Goal: Task Accomplishment & Management: Manage account settings

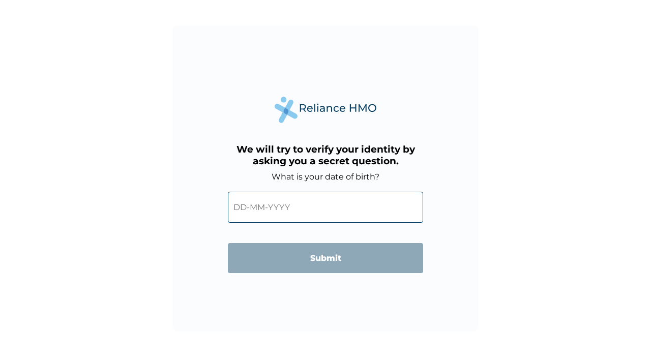
click at [327, 213] on input "text" at bounding box center [325, 207] width 195 height 31
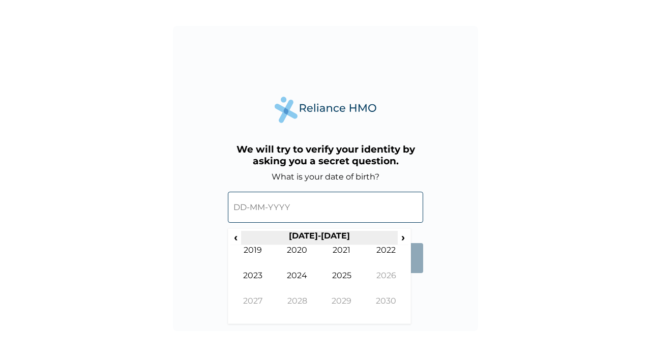
click at [248, 234] on th "2020-2029" at bounding box center [319, 238] width 156 height 14
click at [245, 239] on th "2020-2029" at bounding box center [319, 238] width 156 height 14
click at [243, 239] on th "2020-2029" at bounding box center [319, 238] width 156 height 14
click at [235, 239] on span "‹" at bounding box center [235, 237] width 11 height 13
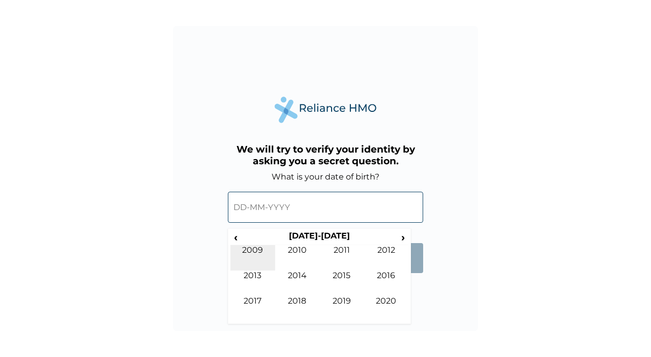
click at [232, 247] on td "2009" at bounding box center [252, 257] width 45 height 25
click at [235, 237] on span "‹" at bounding box center [235, 237] width 11 height 13
click at [235, 238] on span "‹" at bounding box center [235, 237] width 11 height 13
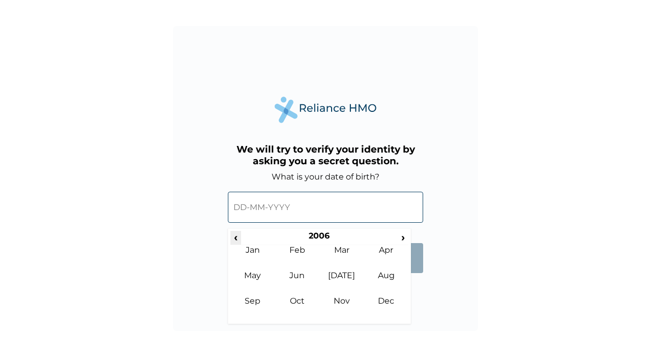
click at [235, 238] on span "‹" at bounding box center [235, 237] width 11 height 13
click at [238, 239] on span "‹" at bounding box center [235, 237] width 11 height 13
click at [236, 237] on span "‹" at bounding box center [235, 237] width 11 height 13
click at [238, 239] on span "‹" at bounding box center [235, 237] width 11 height 13
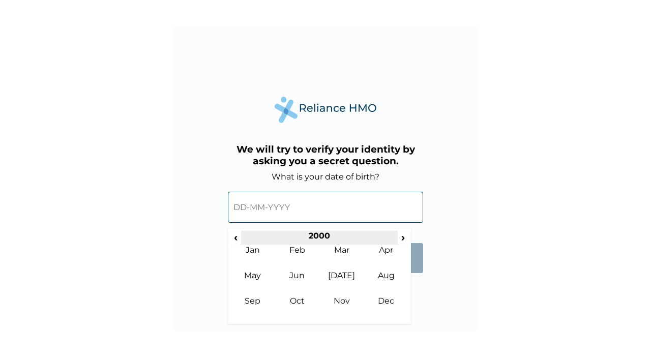
click at [243, 242] on th "2000" at bounding box center [319, 238] width 156 height 14
click at [245, 242] on th "2000-2009" at bounding box center [319, 238] width 156 height 14
click at [247, 243] on th "2000-2009" at bounding box center [319, 238] width 156 height 14
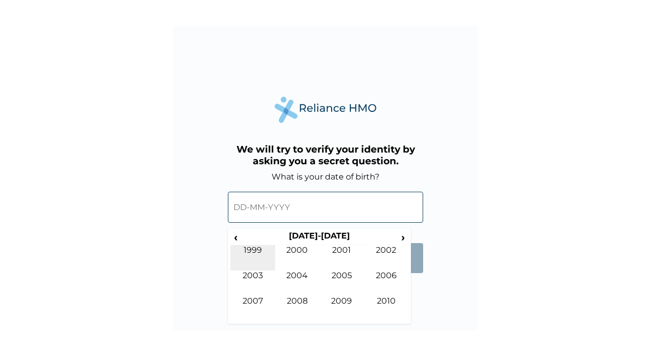
click at [248, 245] on td "1999" at bounding box center [252, 257] width 45 height 25
click at [247, 247] on td "Jan" at bounding box center [252, 257] width 45 height 25
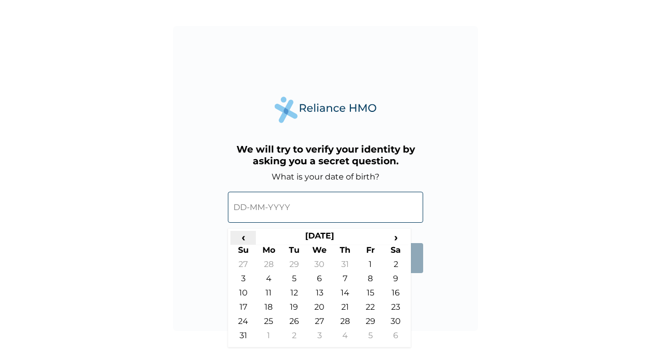
click at [250, 241] on span "‹" at bounding box center [242, 237] width 25 height 13
click at [251, 239] on span "‹" at bounding box center [242, 237] width 25 height 13
click at [253, 241] on span "‹" at bounding box center [242, 237] width 25 height 13
click at [256, 245] on th "Mo" at bounding box center [268, 252] width 25 height 14
click at [252, 245] on th "Su" at bounding box center [242, 252] width 25 height 14
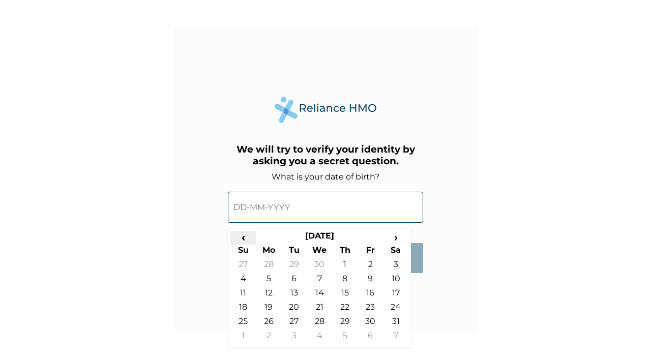
click at [253, 244] on th "‹" at bounding box center [242, 238] width 25 height 14
click at [251, 243] on th "‹" at bounding box center [242, 238] width 25 height 14
click at [254, 248] on th "Su" at bounding box center [242, 252] width 25 height 14
click at [254, 246] on th "Su" at bounding box center [242, 252] width 25 height 14
click at [254, 245] on th "Su" at bounding box center [242, 252] width 25 height 14
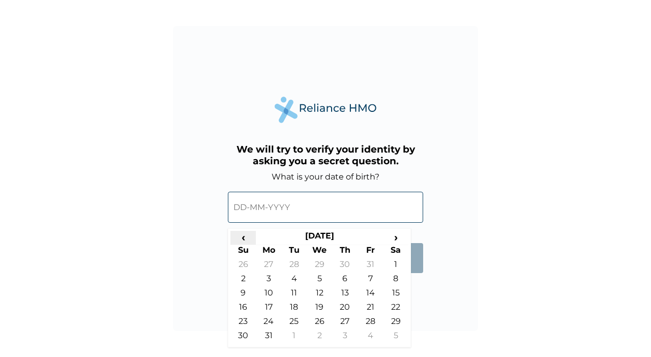
click at [253, 242] on span "‹" at bounding box center [242, 237] width 25 height 13
click at [253, 239] on span "‹" at bounding box center [242, 237] width 25 height 13
click at [253, 240] on span "‹" at bounding box center [242, 237] width 25 height 13
click at [253, 243] on span "‹" at bounding box center [242, 237] width 25 height 13
click at [252, 242] on span "‹" at bounding box center [242, 237] width 25 height 13
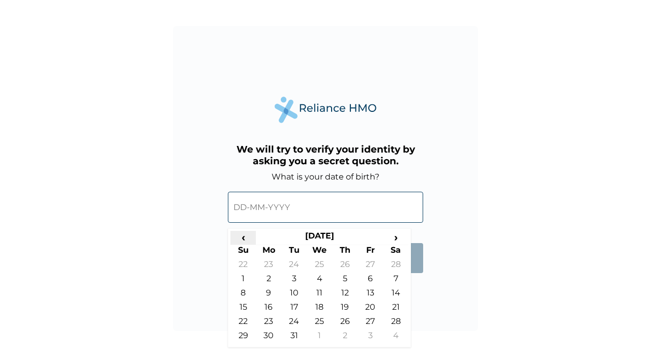
click at [252, 241] on span "‹" at bounding box center [242, 237] width 25 height 13
click at [253, 243] on th "‹" at bounding box center [242, 238] width 25 height 14
click at [298, 242] on th "January 1998" at bounding box center [319, 238] width 127 height 14
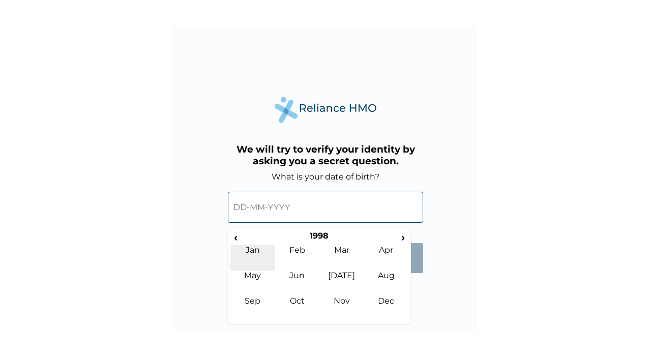
click at [261, 253] on td "Jan" at bounding box center [252, 257] width 45 height 25
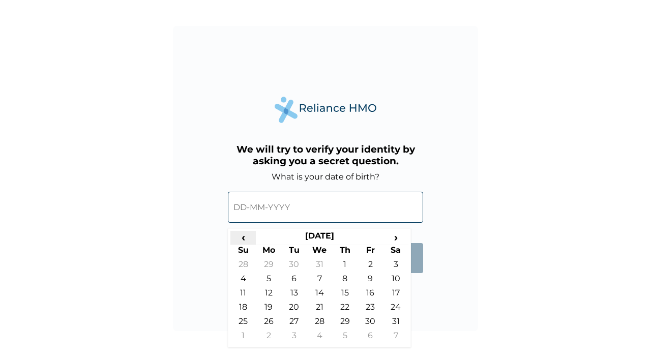
click at [244, 243] on span "‹" at bounding box center [242, 237] width 25 height 13
click at [240, 232] on span "‹" at bounding box center [242, 237] width 25 height 13
click at [245, 236] on span "‹" at bounding box center [242, 237] width 25 height 13
click at [250, 240] on span "‹" at bounding box center [242, 237] width 25 height 13
click at [251, 242] on span "‹" at bounding box center [242, 237] width 25 height 13
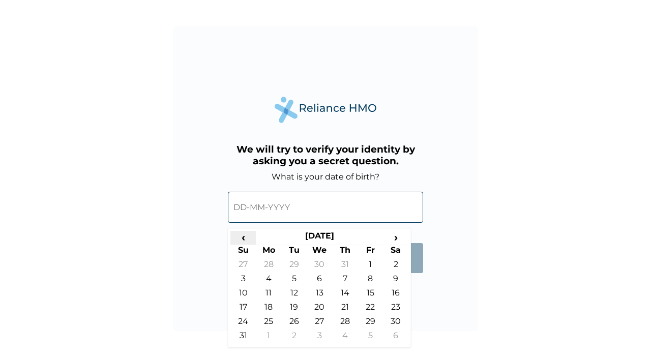
click at [251, 242] on span "‹" at bounding box center [242, 237] width 25 height 13
click at [252, 246] on th "Su" at bounding box center [242, 252] width 25 height 14
click at [251, 242] on span "‹" at bounding box center [242, 237] width 25 height 13
click at [252, 240] on span "‹" at bounding box center [242, 237] width 25 height 13
click at [253, 240] on span "‹" at bounding box center [242, 237] width 25 height 13
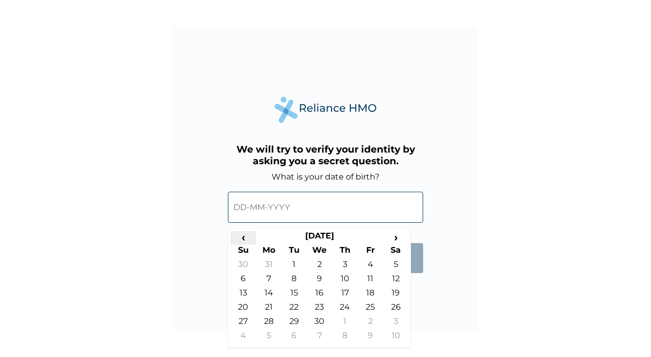
click at [255, 238] on span "‹" at bounding box center [242, 237] width 25 height 13
click at [256, 238] on th "March 1997" at bounding box center [319, 238] width 127 height 14
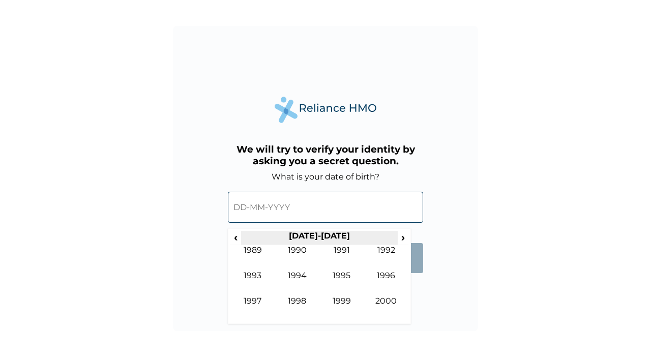
click at [256, 241] on th "1990-1999" at bounding box center [319, 238] width 156 height 14
click at [258, 242] on th "1990-1999" at bounding box center [319, 238] width 156 height 14
click at [258, 249] on td "1989" at bounding box center [252, 257] width 45 height 25
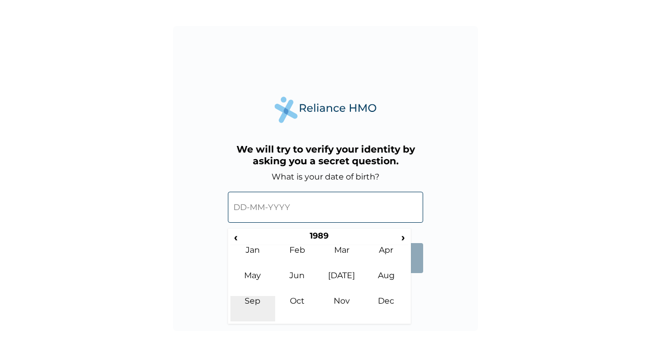
click at [261, 303] on td "Sep" at bounding box center [252, 308] width 45 height 25
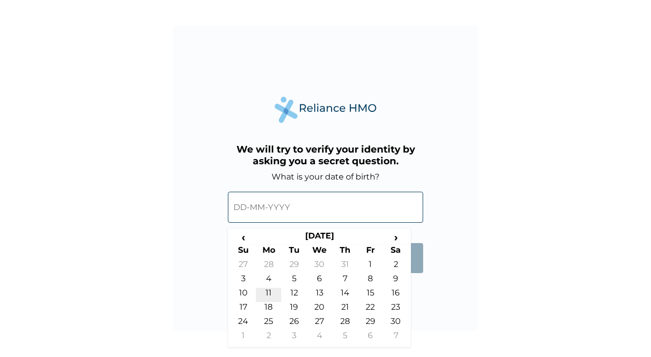
click at [276, 291] on td "11" at bounding box center [268, 295] width 25 height 14
type input "11-09-1989"
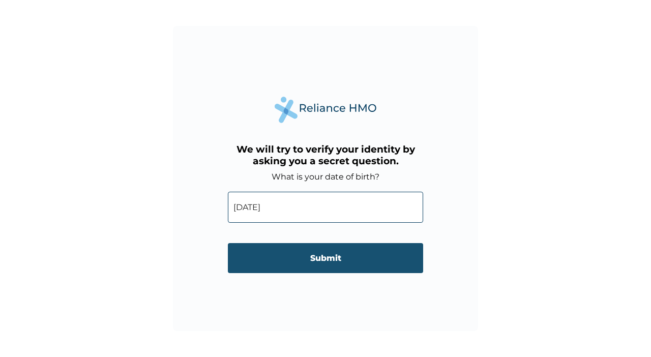
click at [332, 253] on input "Submit" at bounding box center [325, 258] width 195 height 30
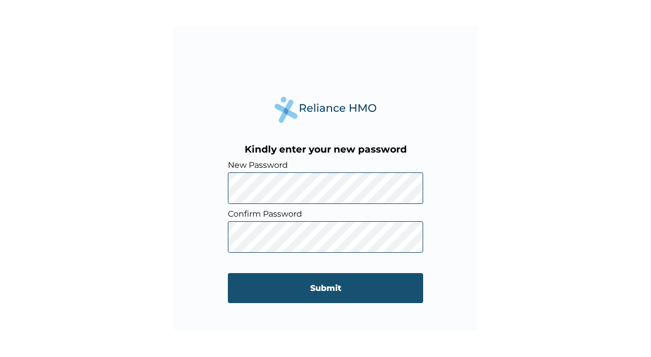
click at [348, 297] on input "Submit" at bounding box center [325, 288] width 195 height 30
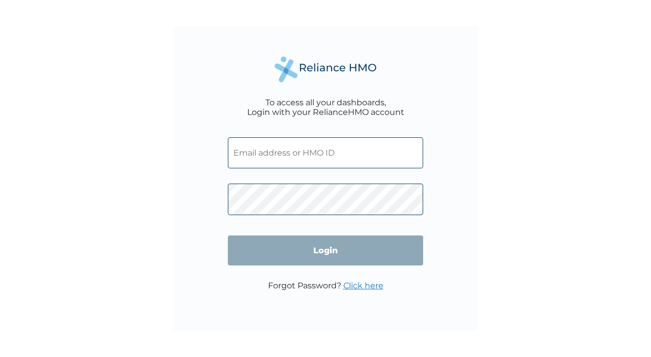
click at [326, 154] on input "text" at bounding box center [325, 152] width 195 height 31
type input "[EMAIL_ADDRESS][DOMAIN_NAME]"
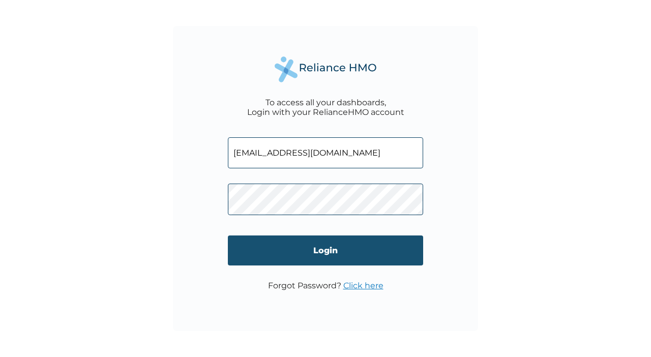
click at [351, 260] on input "Login" at bounding box center [325, 250] width 195 height 30
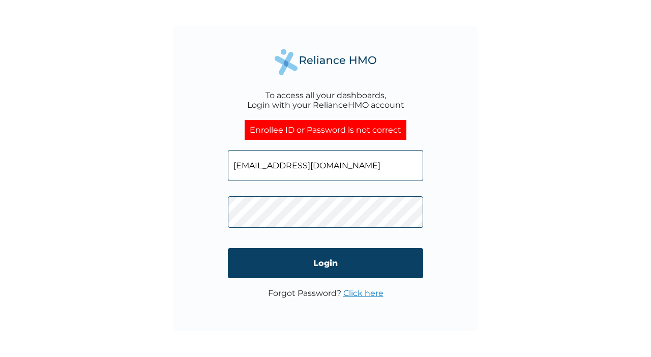
click at [345, 152] on input "[EMAIL_ADDRESS][DOMAIN_NAME]" at bounding box center [325, 165] width 195 height 31
type input "g"
type input "e"
type input "[EMAIL_ADDRESS][DOMAIN_NAME]"
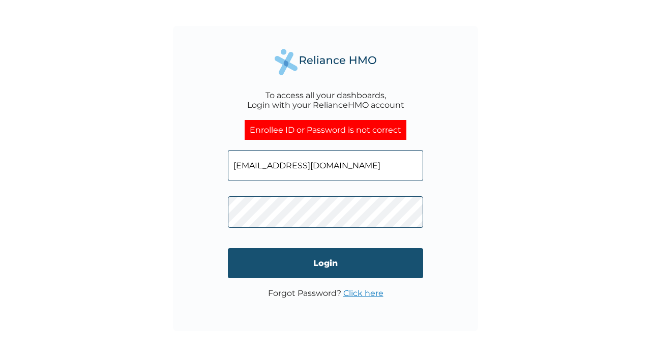
click at [353, 262] on input "Login" at bounding box center [325, 263] width 195 height 30
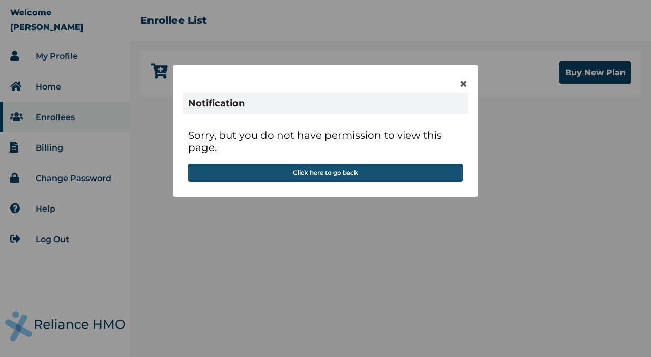
click at [341, 174] on button "Click here to go back" at bounding box center [325, 173] width 274 height 18
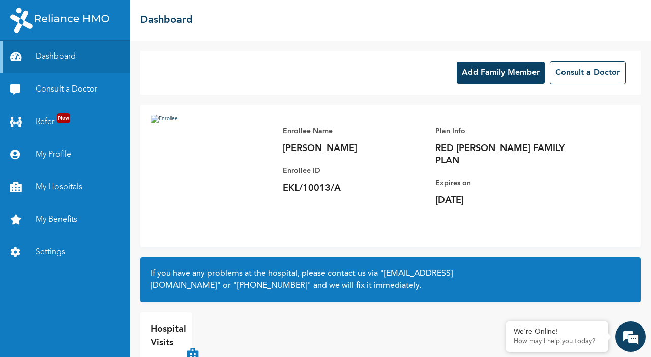
scroll to position [37, 0]
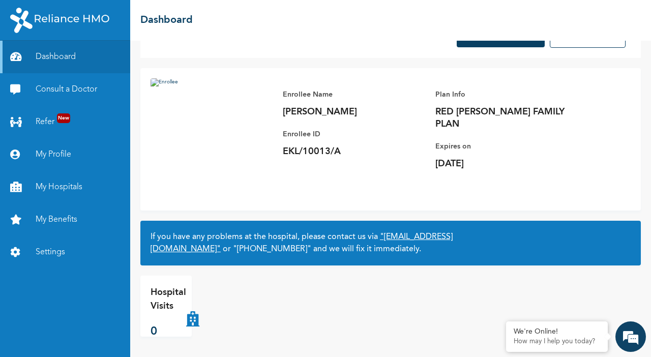
click at [211, 250] on link ""[EMAIL_ADDRESS][DOMAIN_NAME]"" at bounding box center [301, 243] width 302 height 20
